Goal: Find specific page/section: Find specific page/section

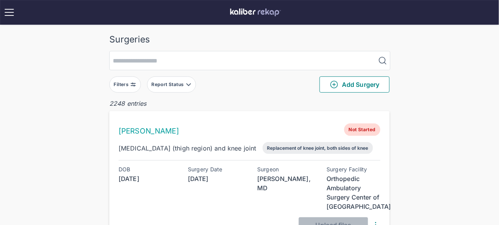
click at [121, 81] on div "Filters" at bounding box center [122, 84] width 17 height 6
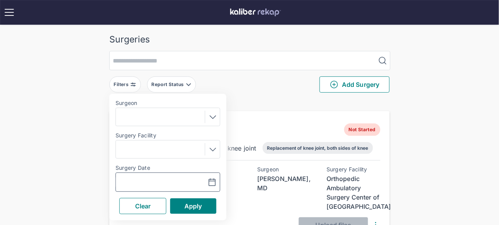
click at [143, 179] on input "text" at bounding box center [141, 181] width 45 height 9
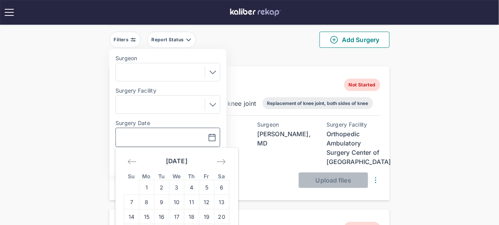
scroll to position [71, 0]
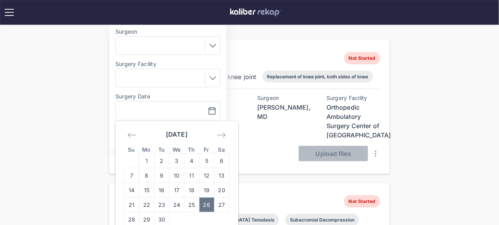
click at [206, 206] on td "26" at bounding box center [207, 204] width 15 height 15
type input "**********"
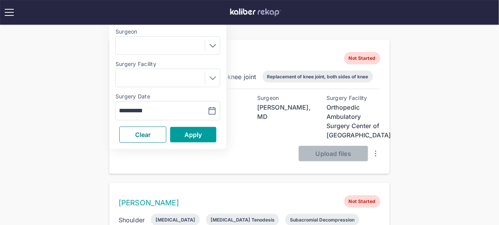
click at [193, 127] on button "Apply" at bounding box center [193, 134] width 46 height 15
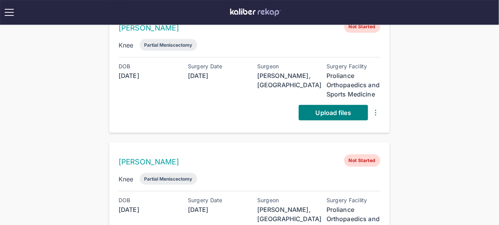
scroll to position [92, 0]
